Goal: Contribute content

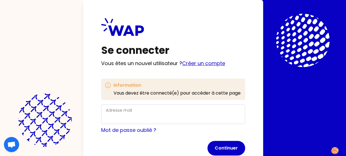
click at [221, 64] on link "Créer un compte" at bounding box center [203, 63] width 43 height 7
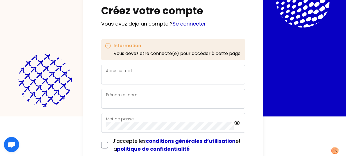
scroll to position [56, 0]
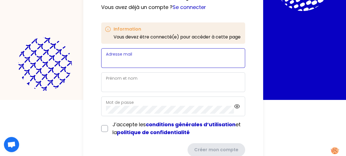
click at [189, 61] on input "Adresse mail" at bounding box center [173, 62] width 135 height 8
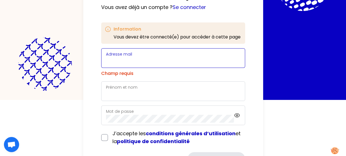
click at [166, 63] on input "Adresse mail" at bounding box center [173, 62] width 135 height 8
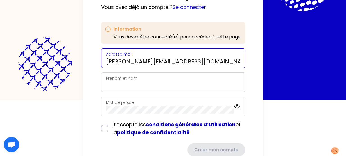
type input "[PERSON_NAME][EMAIL_ADDRESS][DOMAIN_NAME]"
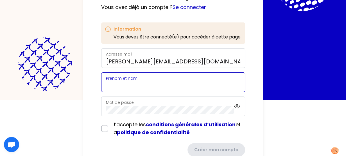
click at [129, 85] on input "Prénom et nom" at bounding box center [173, 86] width 135 height 8
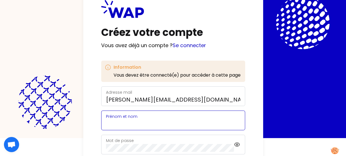
scroll to position [46, 0]
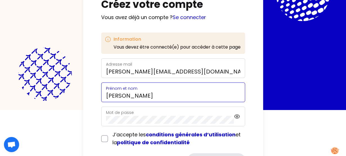
type input "[PERSON_NAME]"
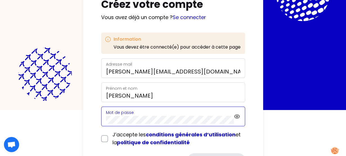
click at [140, 116] on div "Mot de passe" at bounding box center [170, 116] width 128 height 15
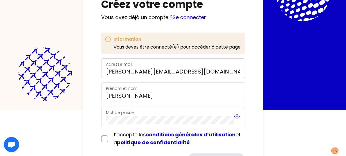
click at [238, 115] on icon at bounding box center [237, 116] width 6 height 7
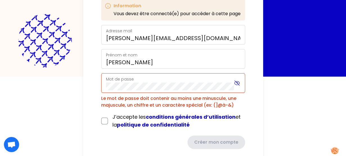
scroll to position [90, 0]
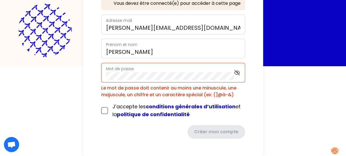
click at [105, 109] on input "checkbox" at bounding box center [104, 111] width 7 height 7
checkbox input "true"
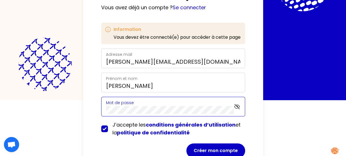
scroll to position [47, 0]
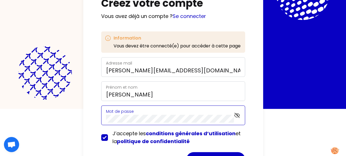
click at [67, 109] on html "Créez votre compte Vous avez déjà un compte ? Se connecter Information Vous dev…" at bounding box center [173, 31] width 346 height 156
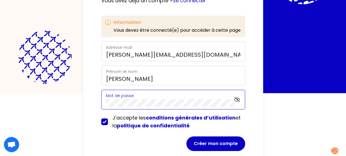
scroll to position [75, 0]
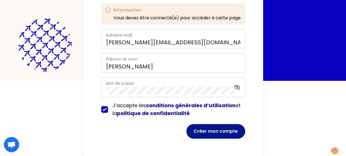
click at [204, 130] on button "Créer mon compte" at bounding box center [216, 131] width 59 height 15
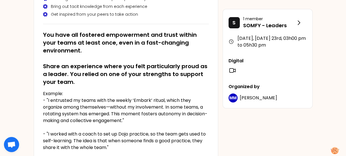
scroll to position [84, 0]
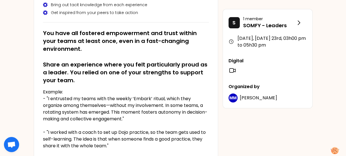
drag, startPoint x: 248, startPoint y: 0, endPoint x: 172, endPoint y: 28, distance: 80.8
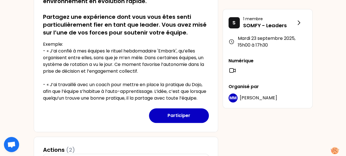
scroll to position [141, 0]
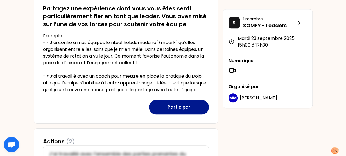
click at [181, 115] on button "Participer" at bounding box center [179, 107] width 60 height 15
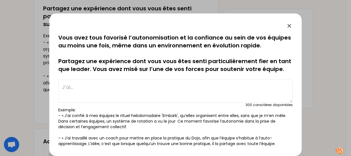
click at [289, 26] on icon at bounding box center [288, 25] width 3 height 3
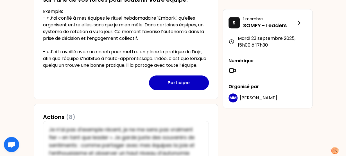
scroll to position [169, 0]
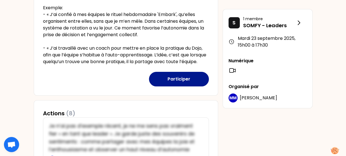
click at [184, 85] on button "Participer" at bounding box center [179, 79] width 60 height 15
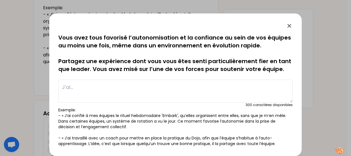
click at [75, 87] on textarea at bounding box center [175, 91] width 234 height 23
click at [288, 28] on icon at bounding box center [289, 26] width 7 height 7
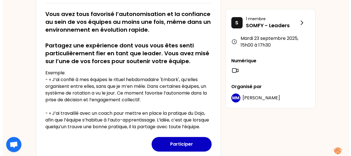
scroll to position [113, 0]
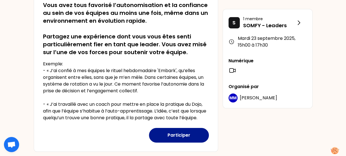
click at [172, 139] on button "Participer" at bounding box center [179, 135] width 60 height 15
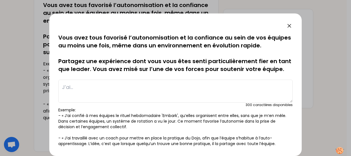
click at [75, 81] on textarea at bounding box center [175, 91] width 234 height 23
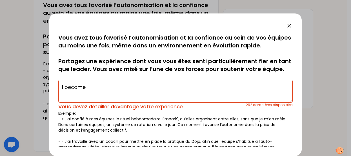
drag, startPoint x: 106, startPoint y: 45, endPoint x: 91, endPoint y: 90, distance: 47.4
click at [91, 90] on textarea "I became" at bounding box center [175, 91] width 234 height 23
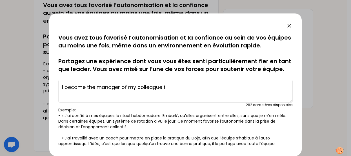
type textarea "I became the manager of my colleague"
drag, startPoint x: 145, startPoint y: 89, endPoint x: 34, endPoint y: 86, distance: 110.9
click at [34, 86] on div "saved Vous avez tous favorisé l’autonomisation et la confiance au sein de vos é…" at bounding box center [175, 78] width 351 height 156
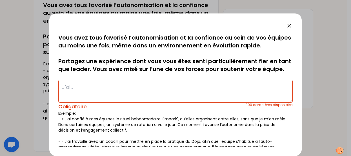
click at [290, 26] on icon at bounding box center [289, 26] width 7 height 7
type textarea "I became the manager of my colleague"
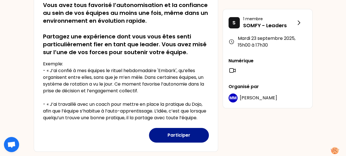
click at [166, 142] on button "Participer" at bounding box center [179, 135] width 60 height 15
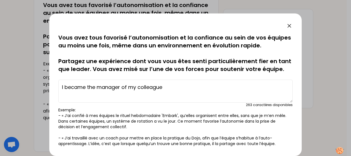
click at [181, 88] on textarea "I became the manager of my colleague" at bounding box center [175, 91] width 234 height 23
click at [62, 88] on textarea "I became the manager of my colleague" at bounding box center [175, 91] width 234 height 23
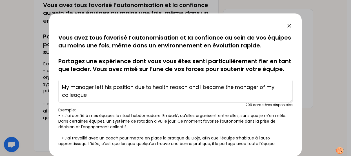
click at [87, 95] on textarea "My manager left his position due to health reason and I became the manager of m…" at bounding box center [175, 91] width 234 height 23
drag, startPoint x: 90, startPoint y: 97, endPoint x: 58, endPoint y: 88, distance: 33.1
click at [58, 88] on div "saved Vous avez tous favorisé l’autonomisation et la confiance au sein de vos é…" at bounding box center [175, 85] width 252 height 143
paste textarea "their position for medical reasons, and I had to take over the management of th…"
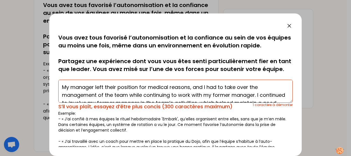
scroll to position [11, 0]
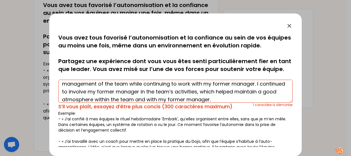
click at [226, 92] on textarea "My manager left their position for medical reasons, and I had to take over the …" at bounding box center [175, 91] width 234 height 23
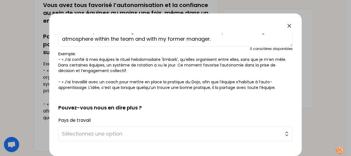
scroll to position [84, 0]
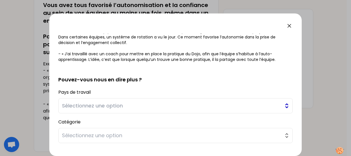
type textarea "My manager left their position for medical reasons, and I had to take over the …"
click at [164, 105] on span "Sélectionnez une option" at bounding box center [171, 106] width 219 height 8
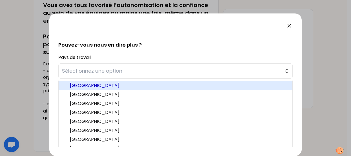
scroll to position [147, 0]
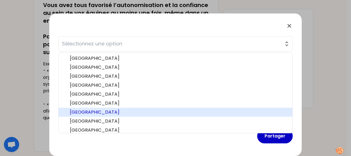
click at [86, 113] on span "[GEOGRAPHIC_DATA]" at bounding box center [179, 112] width 218 height 7
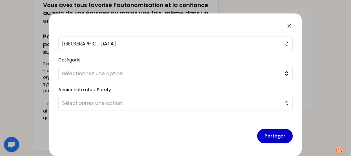
click at [96, 70] on span "Sélectionnez une option" at bounding box center [171, 74] width 219 height 8
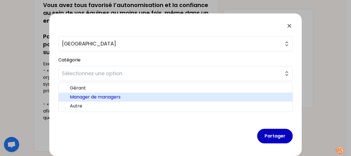
click at [91, 94] on span "Manager de managers" at bounding box center [179, 97] width 218 height 7
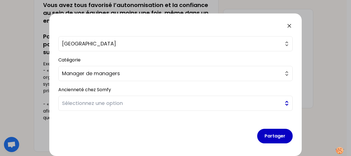
click at [87, 103] on span "Sélectionnez une option" at bounding box center [171, 104] width 219 height 8
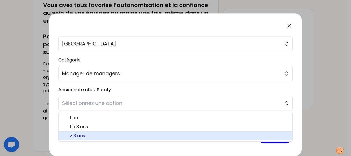
click at [86, 134] on span "> 3 ans" at bounding box center [179, 136] width 218 height 7
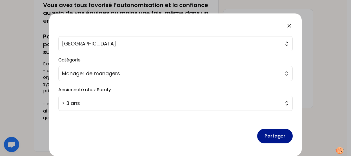
click at [268, 136] on button "Partager" at bounding box center [274, 136] width 35 height 15
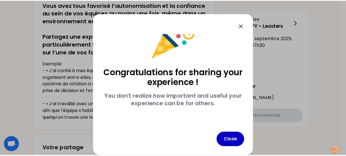
scroll to position [20, 0]
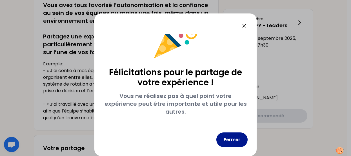
click at [239, 140] on button "Fermer" at bounding box center [231, 140] width 31 height 15
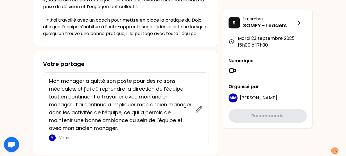
scroll to position [225, 0]
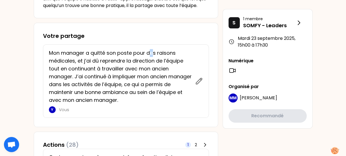
drag, startPoint x: 175, startPoint y: 48, endPoint x: 151, endPoint y: 52, distance: 24.0
click at [151, 52] on div "Mon manager a quitté son poste pour des raisons médicales, et j’ai dû reprendre…" at bounding box center [126, 81] width 166 height 74
drag, startPoint x: 151, startPoint y: 52, endPoint x: 131, endPoint y: 90, distance: 43.9
drag, startPoint x: 131, startPoint y: 90, endPoint x: 104, endPoint y: 74, distance: 31.8
drag, startPoint x: 104, startPoint y: 74, endPoint x: 74, endPoint y: 78, distance: 29.5
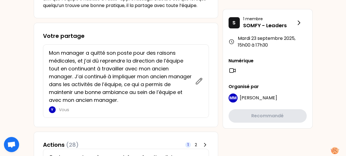
click at [74, 78] on p "Mon manager a quitté son poste pour des raisons médicales, et j’ai dû reprendre…" at bounding box center [120, 76] width 143 height 55
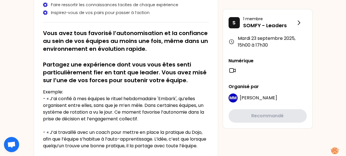
scroll to position [0, 0]
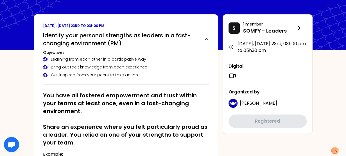
scroll to position [22, 0]
